Goal: Task Accomplishment & Management: Manage account settings

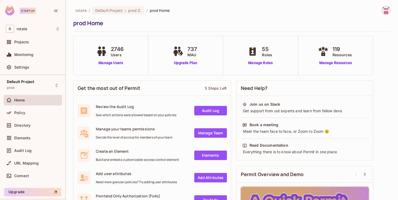
click at [114, 60] on div "2746 Users Manage Users" at bounding box center [111, 55] width 32 height 21
click at [114, 63] on link "Manage Users" at bounding box center [111, 63] width 32 height 6
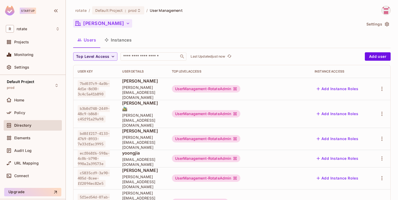
click at [101, 25] on button "[PERSON_NAME]" at bounding box center [102, 23] width 59 height 8
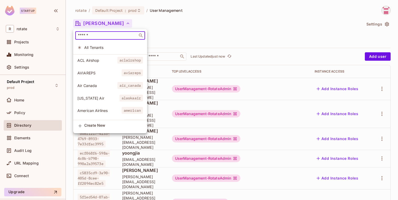
click at [118, 36] on input "text" at bounding box center [106, 35] width 59 height 5
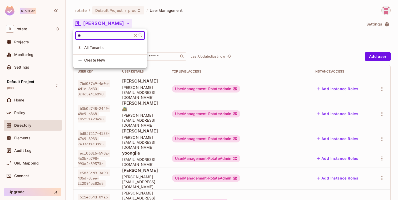
type input "*"
type input "****"
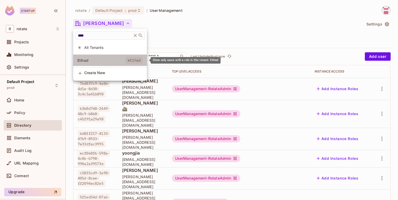
click at [98, 57] on li "Etihad etihad" at bounding box center [110, 60] width 74 height 11
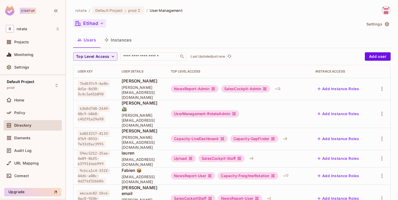
click at [96, 26] on button "Etihad" at bounding box center [89, 23] width 33 height 8
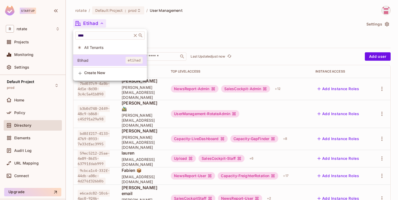
click at [97, 46] on span "All Tenants" at bounding box center [113, 47] width 58 height 5
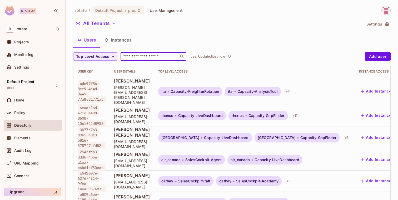
click at [144, 56] on input "text" at bounding box center [149, 56] width 55 height 5
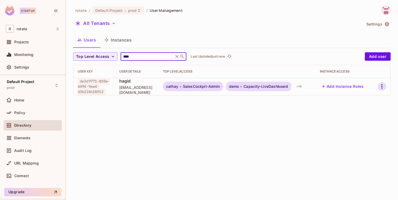
type input "****"
click at [382, 90] on icon "button" at bounding box center [382, 87] width 6 height 6
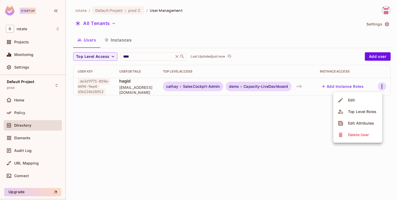
click at [366, 99] on li "Edit" at bounding box center [358, 101] width 49 height 12
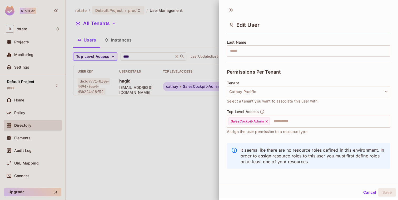
scroll to position [1, 0]
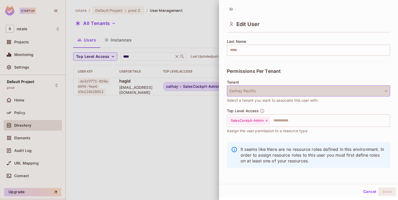
click at [253, 90] on button "Cathay Pacific" at bounding box center [308, 91] width 163 height 11
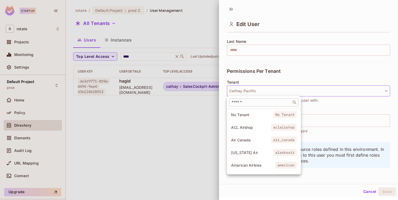
click at [255, 106] on div "​" at bounding box center [264, 103] width 70 height 8
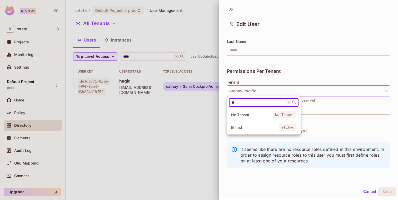
type input "**"
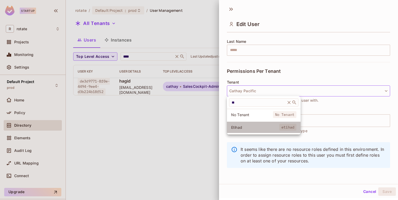
click at [245, 131] on li "Etihad etihad" at bounding box center [264, 127] width 74 height 11
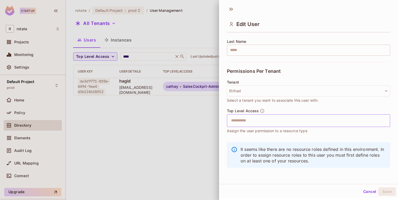
click at [259, 123] on input "text" at bounding box center [304, 121] width 152 height 11
click at [257, 146] on div "It seems like there are no resource roles defined in this environment. In order…" at bounding box center [308, 156] width 163 height 26
click at [125, 103] on div at bounding box center [199, 100] width 398 height 200
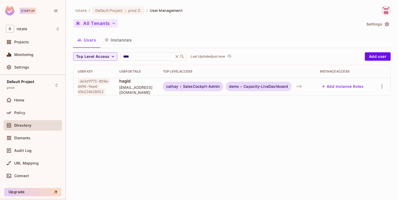
click at [101, 23] on button "All Tenants" at bounding box center [95, 23] width 45 height 8
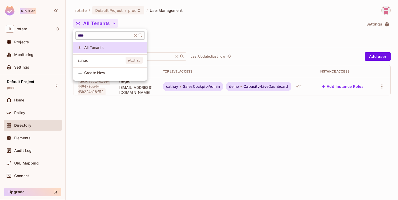
click at [113, 39] on div "**** ​" at bounding box center [110, 35] width 70 height 8
click at [105, 62] on span "Etihad" at bounding box center [101, 60] width 48 height 5
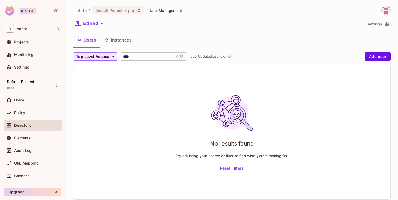
click at [177, 56] on icon at bounding box center [176, 56] width 5 height 5
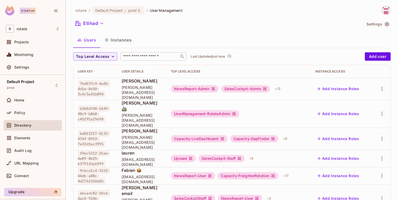
click at [177, 56] on div "​" at bounding box center [154, 56] width 66 height 8
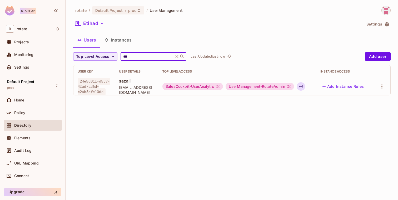
type input "***"
click at [305, 90] on div "+ 4" at bounding box center [301, 86] width 8 height 8
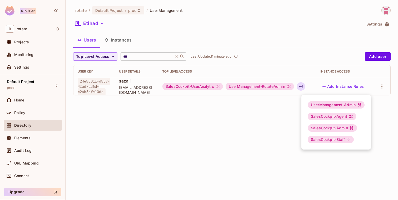
click at [190, 87] on div at bounding box center [199, 100] width 398 height 200
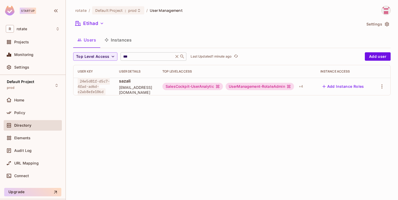
click at [190, 87] on div at bounding box center [199, 100] width 398 height 200
click at [190, 87] on div "SalesCockpit-UserAnalytic" at bounding box center [193, 86] width 61 height 7
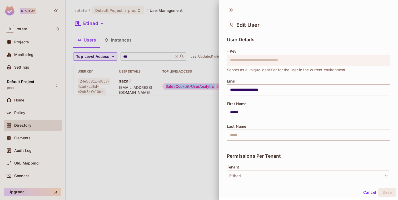
copy div "SalesCockpit-UserAnalytic"
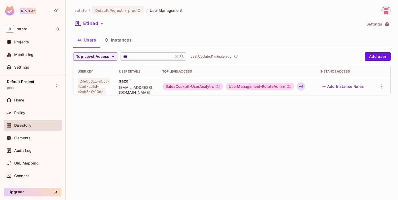
click at [304, 85] on div "+ 4" at bounding box center [301, 86] width 8 height 8
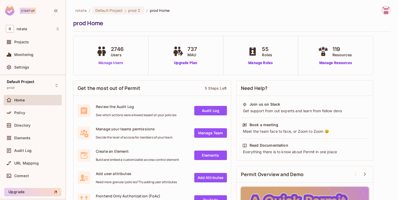
click at [119, 62] on link "Manage Users" at bounding box center [111, 63] width 32 height 6
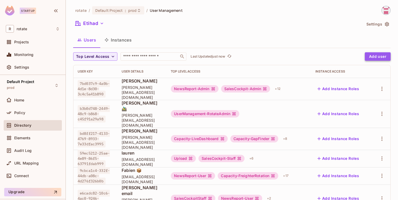
click at [377, 60] on button "Add user" at bounding box center [378, 56] width 26 height 8
click at [137, 57] on input "text" at bounding box center [149, 56] width 55 height 5
click at [138, 56] on input "text" at bounding box center [149, 56] width 55 height 5
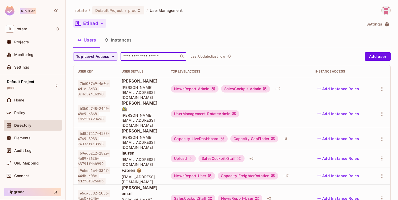
click at [92, 20] on button "Etihad" at bounding box center [89, 23] width 33 height 8
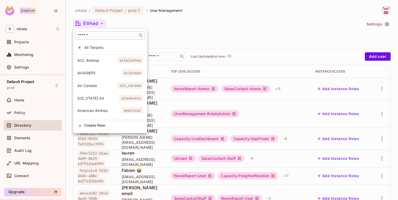
click at [100, 37] on input "text" at bounding box center [106, 35] width 59 height 5
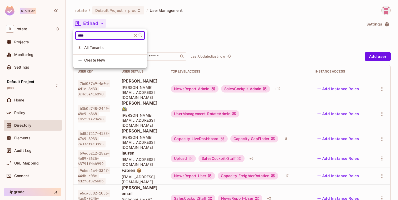
type input "****"
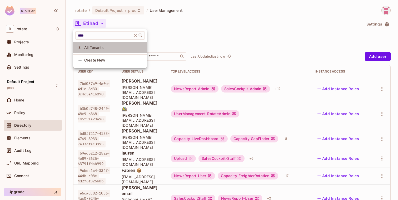
click at [92, 51] on li "All Tenants" at bounding box center [110, 47] width 74 height 11
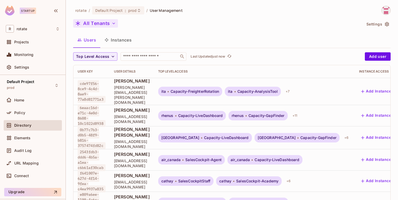
click at [100, 27] on button "All Tenants" at bounding box center [95, 23] width 45 height 8
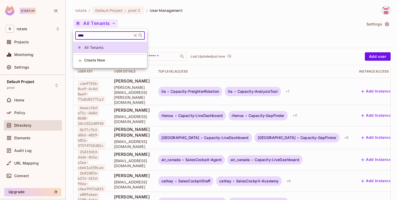
click at [105, 35] on input "****" at bounding box center [104, 35] width 54 height 5
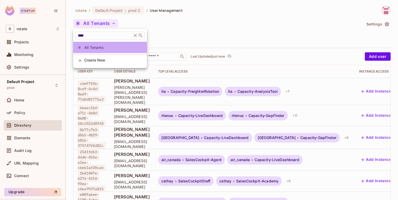
click at [106, 49] on span "All Tenants" at bounding box center [113, 47] width 58 height 5
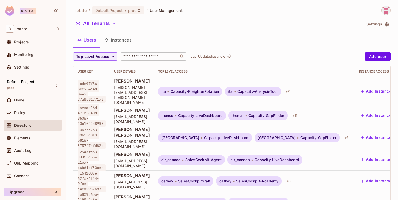
click at [147, 55] on input "text" at bounding box center [149, 56] width 55 height 5
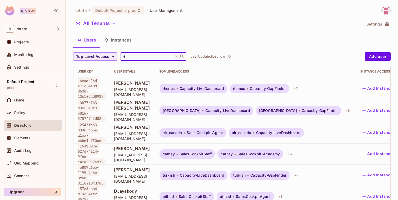
type input "****"
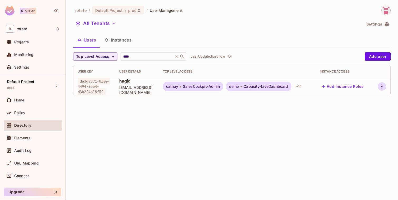
click at [380, 87] on icon "button" at bounding box center [382, 87] width 6 height 6
click at [360, 102] on li "Edit" at bounding box center [358, 101] width 49 height 12
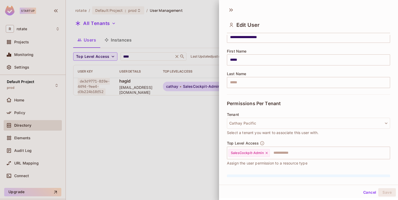
scroll to position [84, 0]
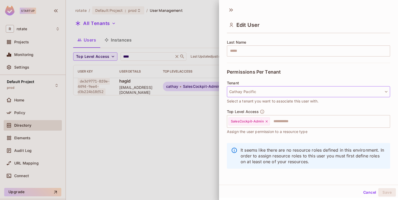
click at [280, 94] on button "Cathay Pacific" at bounding box center [308, 91] width 163 height 11
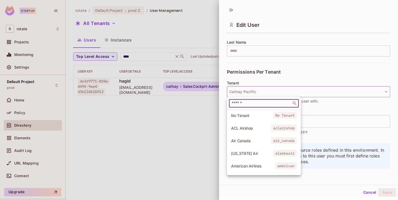
click at [263, 105] on input "text" at bounding box center [260, 103] width 59 height 5
type input "*"
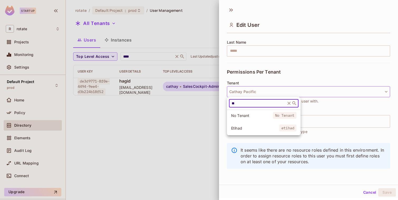
type input "**"
click at [245, 126] on span "Etihad" at bounding box center [255, 128] width 48 height 5
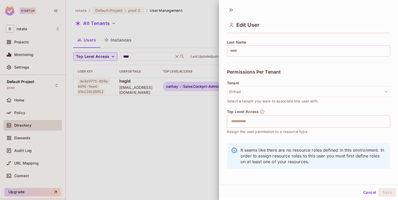
scroll to position [1, 0]
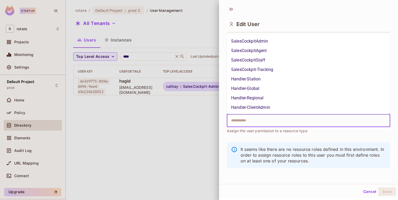
click at [275, 123] on input "text" at bounding box center [304, 121] width 152 height 11
type input "**"
click at [260, 41] on li "SalesCockpitAdmin" at bounding box center [308, 40] width 163 height 9
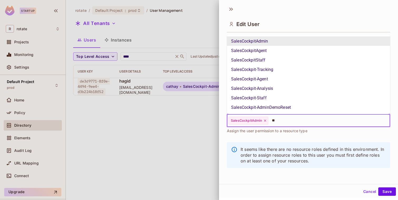
type input "**"
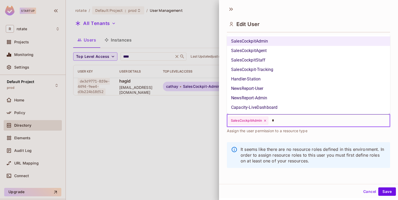
type input "**"
click at [262, 53] on li "SalesCockpitAgent" at bounding box center [308, 50] width 163 height 9
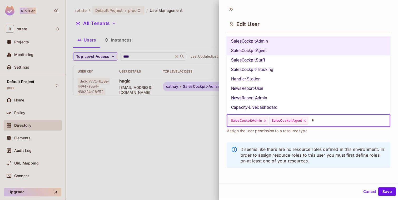
type input "**"
click at [273, 61] on li "SalesCockpitStaff" at bounding box center [308, 59] width 163 height 9
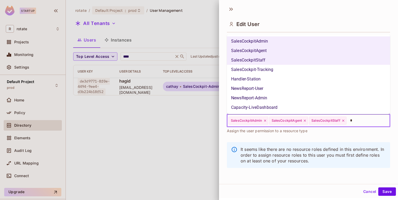
type input "**"
click at [287, 72] on li "SalesCockpit-Tracking" at bounding box center [308, 69] width 163 height 9
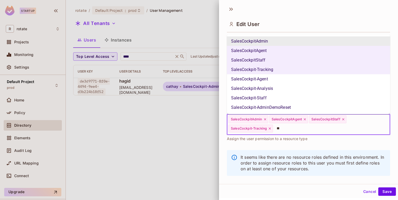
type input "**"
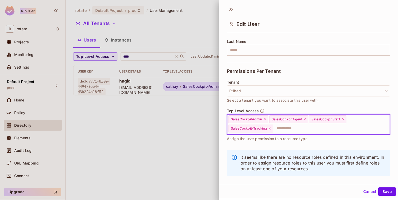
click at [269, 131] on div "SalesCockpit-Tracking" at bounding box center [251, 129] width 45 height 8
click at [270, 129] on icon at bounding box center [270, 129] width 2 height 2
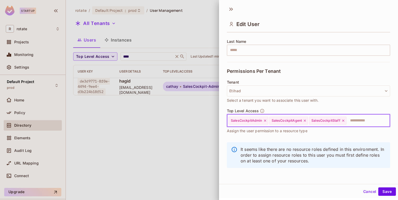
click at [263, 121] on icon at bounding box center [265, 121] width 4 height 4
click at [263, 121] on icon at bounding box center [263, 121] width 4 height 4
click at [263, 121] on input "text" at bounding box center [304, 121] width 152 height 11
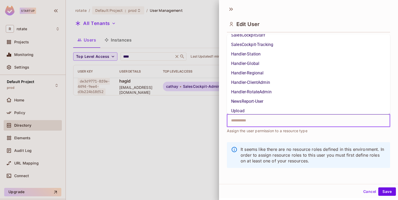
scroll to position [0, 0]
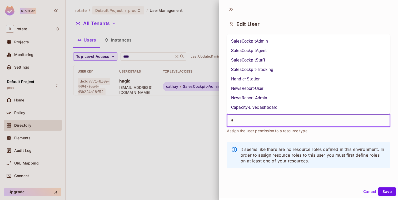
type input "**"
click at [264, 70] on li "SalesCockpit-Tracking" at bounding box center [308, 69] width 163 height 9
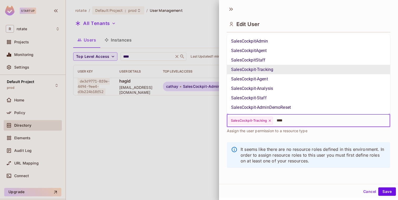
type input "*****"
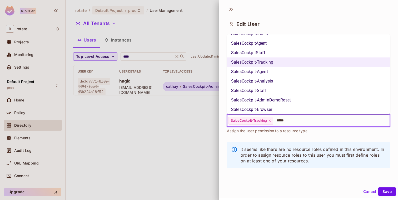
scroll to position [10, 0]
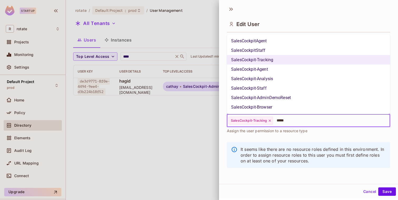
click at [266, 91] on li "SalesCockpit-Staff" at bounding box center [308, 88] width 163 height 9
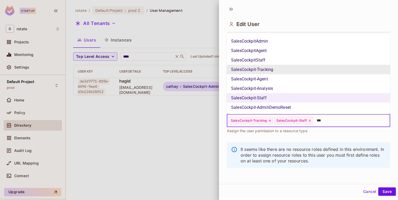
type input "****"
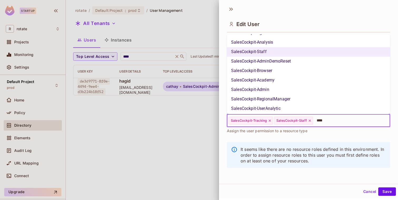
scroll to position [50, 0]
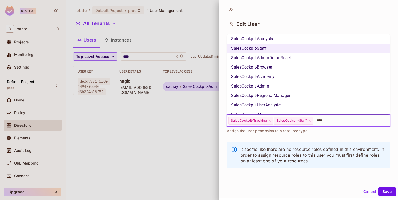
click at [291, 85] on li "SalesCockpit-Admin" at bounding box center [308, 86] width 163 height 9
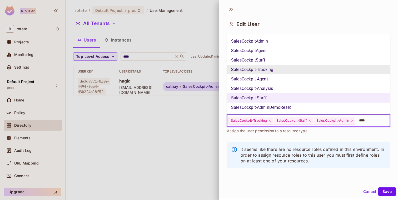
type input "*****"
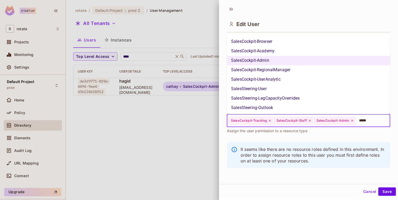
scroll to position [73, 0]
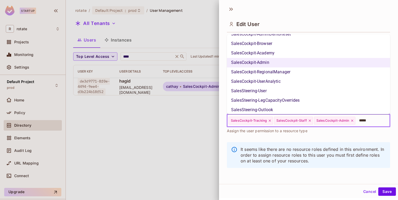
click at [286, 80] on li "SalesCockpit-UserAnalytic" at bounding box center [308, 81] width 163 height 9
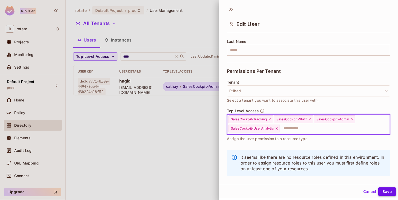
click at [386, 189] on button "Save" at bounding box center [388, 192] width 18 height 8
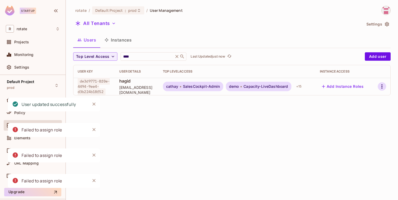
click at [381, 90] on icon "button" at bounding box center [382, 87] width 6 height 6
click at [360, 102] on li "Edit" at bounding box center [358, 101] width 49 height 12
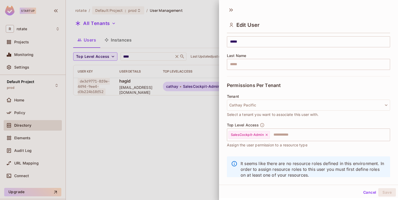
scroll to position [67, 0]
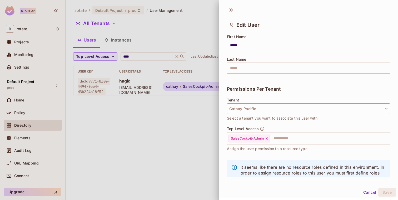
click at [266, 114] on button "Cathay Pacific" at bounding box center [308, 109] width 163 height 11
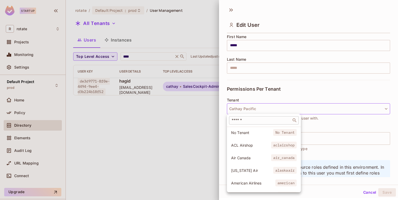
click at [265, 119] on input "text" at bounding box center [260, 120] width 59 height 5
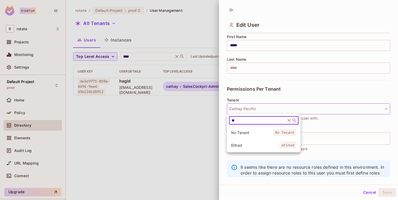
type input "**"
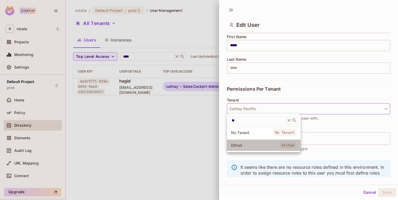
click at [241, 147] on span "Etihad" at bounding box center [255, 145] width 48 height 5
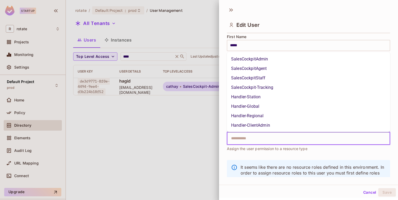
click at [274, 138] on input "text" at bounding box center [304, 139] width 152 height 11
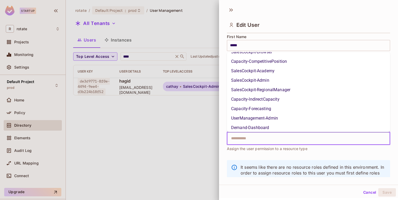
scroll to position [239, 0]
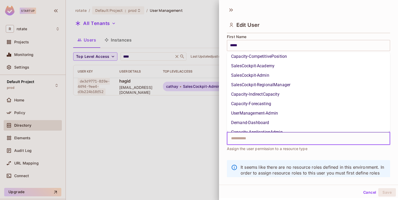
click at [256, 77] on li "SalesCockpit-Admin" at bounding box center [308, 75] width 163 height 9
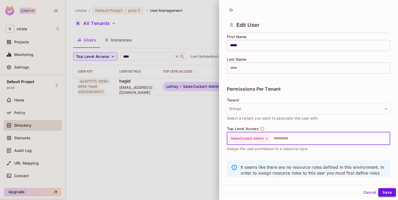
click at [388, 192] on button "Save" at bounding box center [388, 193] width 18 height 8
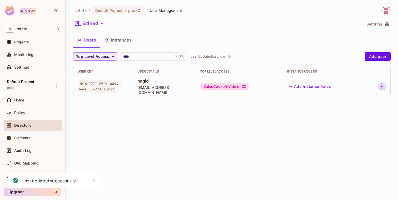
click at [384, 90] on button "button" at bounding box center [382, 86] width 8 height 8
click at [373, 102] on li "Edit" at bounding box center [359, 99] width 47 height 12
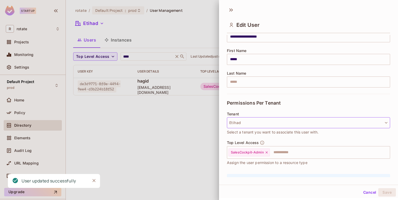
scroll to position [84, 0]
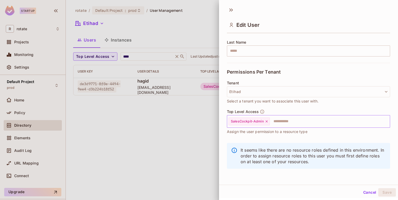
click at [317, 116] on input "text" at bounding box center [326, 121] width 110 height 11
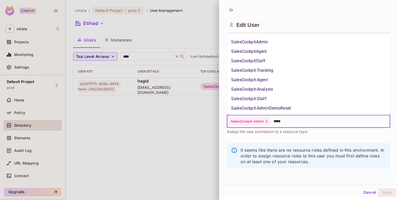
scroll to position [26, 0]
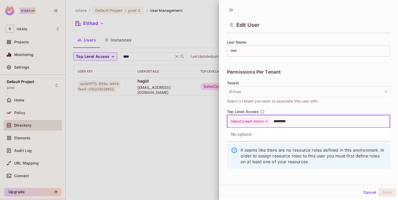
type input "********"
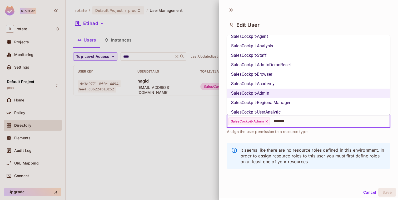
scroll to position [57, 0]
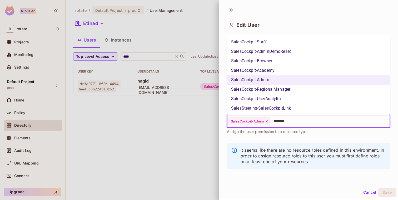
click at [296, 99] on li "SalesCockpit-UserAnalytic" at bounding box center [308, 98] width 163 height 9
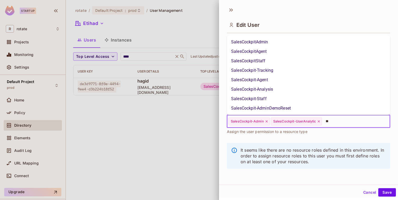
type input "***"
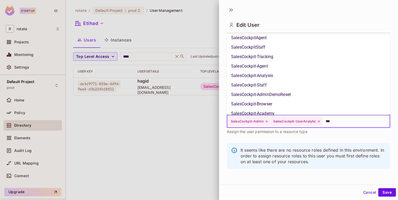
scroll to position [10, 0]
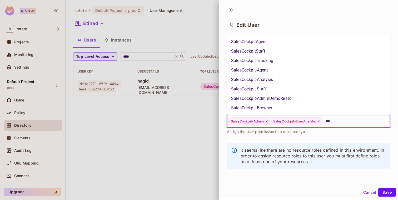
click at [281, 72] on li "SalesCockpit-Agent" at bounding box center [308, 69] width 163 height 9
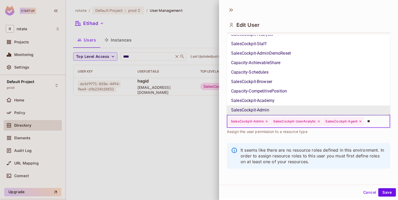
scroll to position [55, 0]
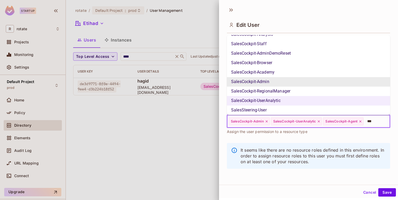
type input "****"
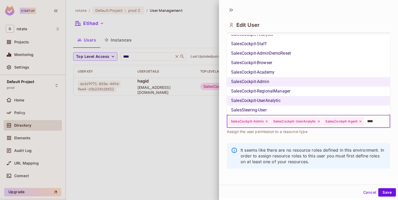
scroll to position [52, 0]
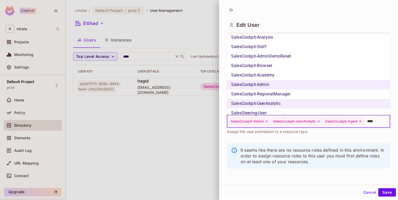
click at [269, 49] on li "SalesCockpit-Staff" at bounding box center [308, 46] width 163 height 9
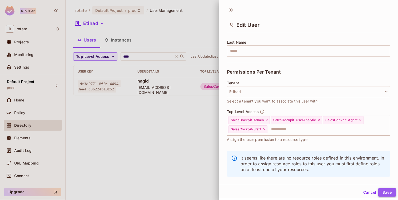
click at [388, 193] on button "Save" at bounding box center [388, 193] width 18 height 8
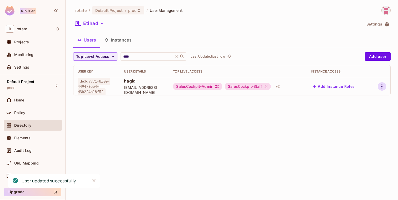
click at [384, 89] on icon "button" at bounding box center [382, 87] width 6 height 6
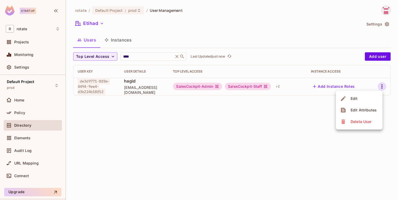
click at [358, 101] on span "Edit" at bounding box center [354, 99] width 10 height 8
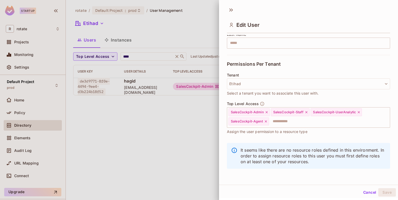
scroll to position [91, 0]
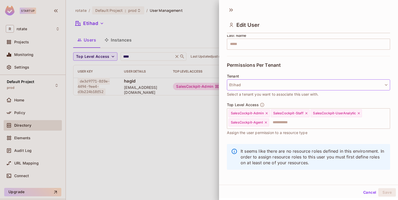
click at [255, 87] on button "Etihad" at bounding box center [308, 85] width 163 height 11
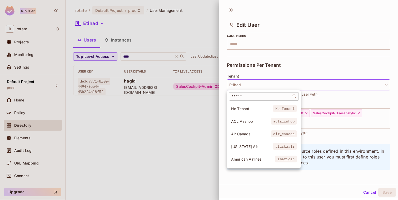
click at [252, 99] on input "text" at bounding box center [260, 96] width 59 height 5
type input "***"
click at [247, 132] on span "Air Canada" at bounding box center [251, 134] width 40 height 5
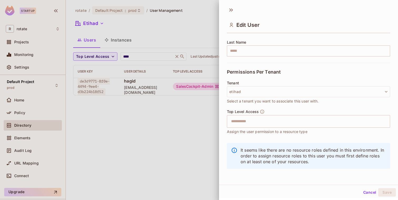
scroll to position [84, 0]
click at [276, 121] on input "text" at bounding box center [304, 121] width 152 height 11
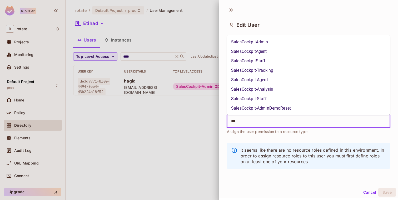
type input "****"
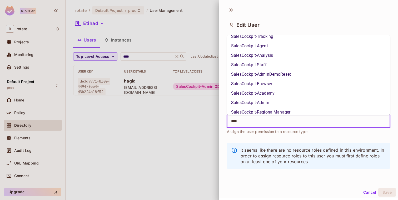
scroll to position [29, 0]
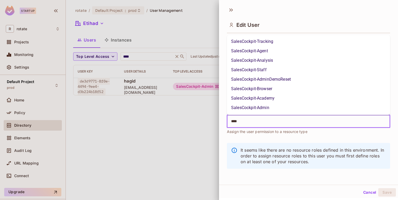
click at [259, 69] on li "SalesCockpit-Staff" at bounding box center [308, 69] width 163 height 9
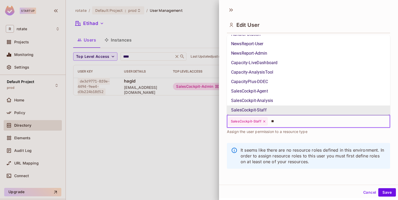
scroll to position [0, 0]
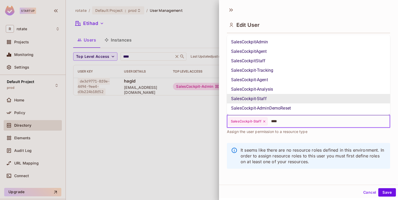
type input "*****"
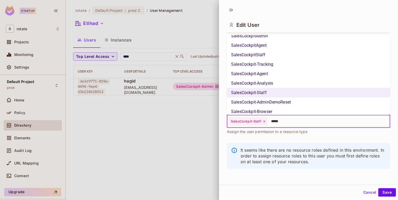
scroll to position [7, 0]
click at [266, 75] on li "SalesCockpit-Agent" at bounding box center [308, 72] width 163 height 9
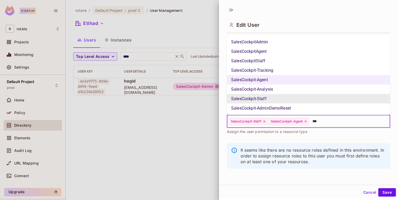
type input "****"
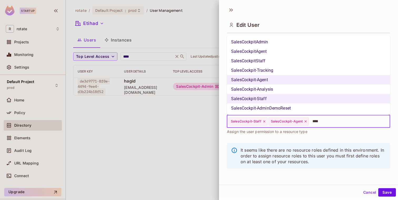
click at [287, 88] on li "SalesCockpit-Analysis" at bounding box center [308, 89] width 163 height 9
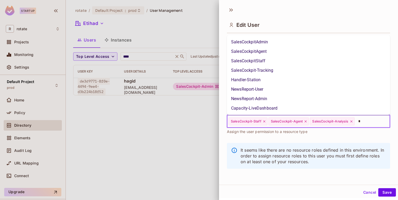
scroll to position [0, 0]
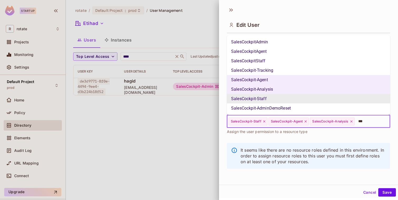
type input "****"
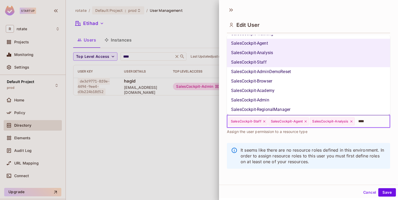
scroll to position [38, 0]
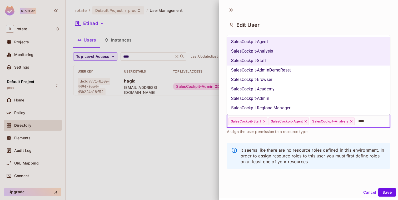
click at [294, 96] on li "SalesCockpit-Admin" at bounding box center [308, 98] width 163 height 9
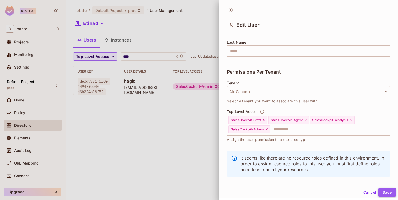
click at [385, 192] on button "Save" at bounding box center [388, 193] width 18 height 8
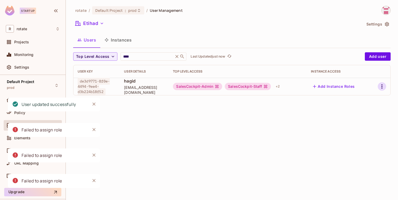
click at [384, 88] on icon "button" at bounding box center [382, 87] width 6 height 6
click at [359, 100] on span "Edit" at bounding box center [354, 99] width 10 height 8
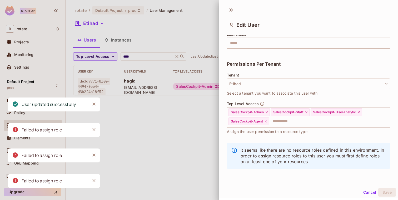
scroll to position [1, 0]
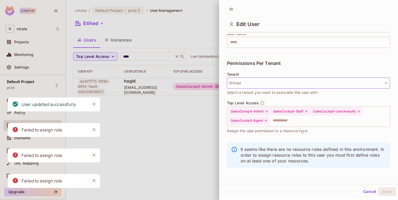
click at [263, 85] on button "Etihad" at bounding box center [308, 83] width 163 height 11
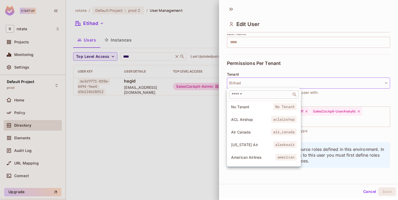
click at [258, 92] on input "text" at bounding box center [260, 94] width 59 height 5
type input "***"
click at [242, 127] on div "No Tenant No Tenant ACL Airshop aclairshop Air Canada air_canada Alaska Air ala…" at bounding box center [264, 134] width 74 height 66
click at [242, 127] on li "Air Canada air_canada" at bounding box center [264, 132] width 74 height 11
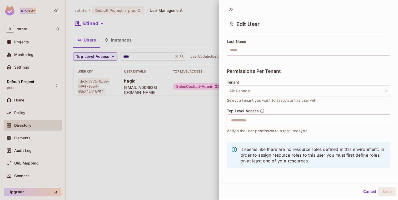
scroll to position [84, 0]
click at [302, 120] on input "text" at bounding box center [304, 121] width 152 height 11
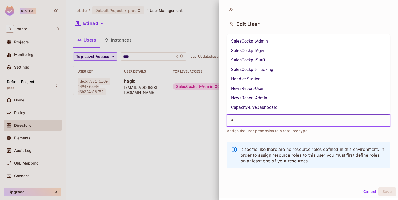
type input "**"
click at [272, 80] on li "SalesCockpit-Agent" at bounding box center [308, 78] width 163 height 9
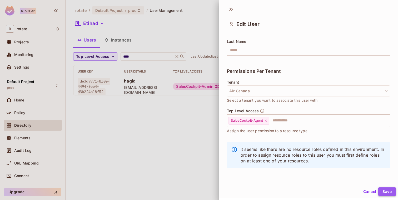
click at [388, 191] on button "Save" at bounding box center [388, 192] width 18 height 8
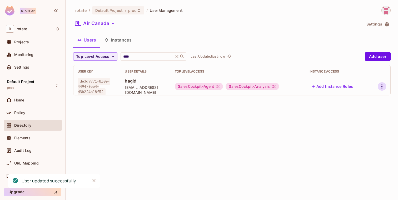
click at [385, 90] on button "button" at bounding box center [382, 86] width 8 height 8
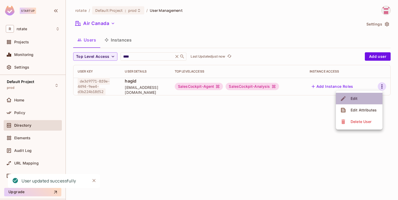
click at [376, 99] on li "Edit" at bounding box center [359, 99] width 47 height 12
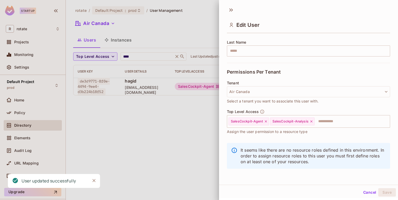
scroll to position [1, 0]
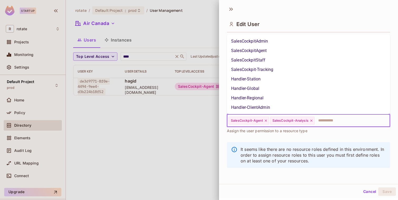
click at [337, 122] on input "text" at bounding box center [347, 121] width 65 height 11
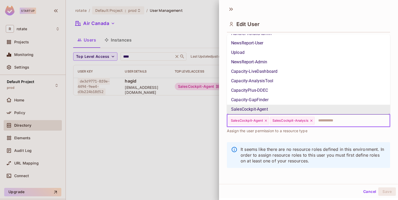
type input "*"
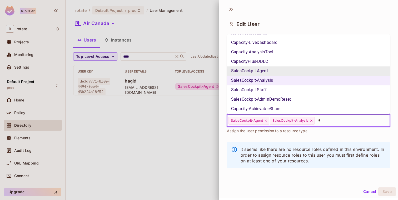
scroll to position [72, 0]
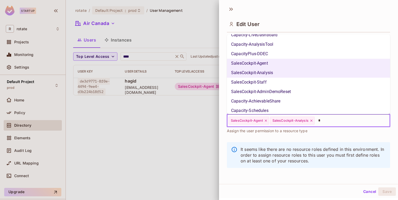
click at [298, 86] on li "SalesCockpit-Staff" at bounding box center [308, 82] width 163 height 9
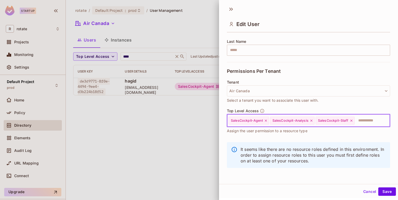
click at [354, 124] on div "SalesCockpit-Staff" at bounding box center [335, 121] width 39 height 8
click at [364, 124] on input "text" at bounding box center [367, 121] width 25 height 11
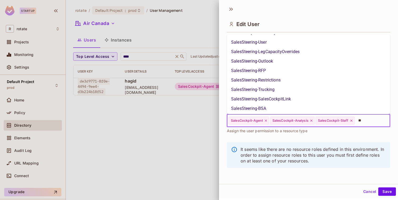
scroll to position [40, 0]
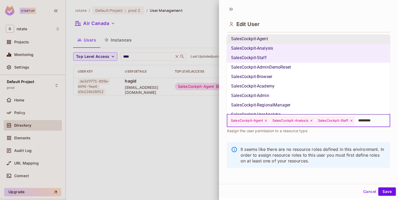
type input "**********"
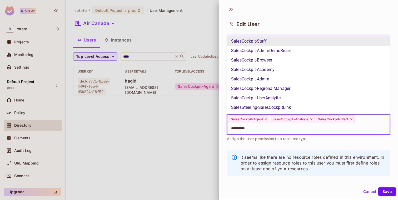
scroll to position [48, 0]
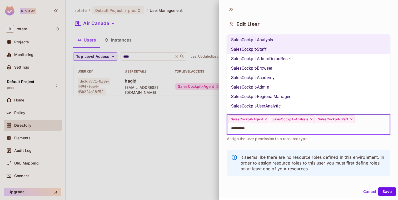
click at [276, 85] on li "SalesCockpit-Admin" at bounding box center [308, 87] width 163 height 9
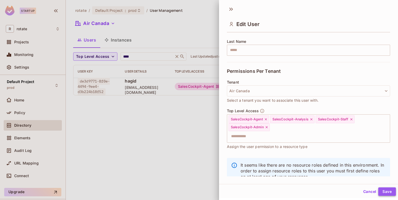
click at [387, 193] on button "Save" at bounding box center [388, 192] width 18 height 8
